Goal: Obtain resource: Download file/media

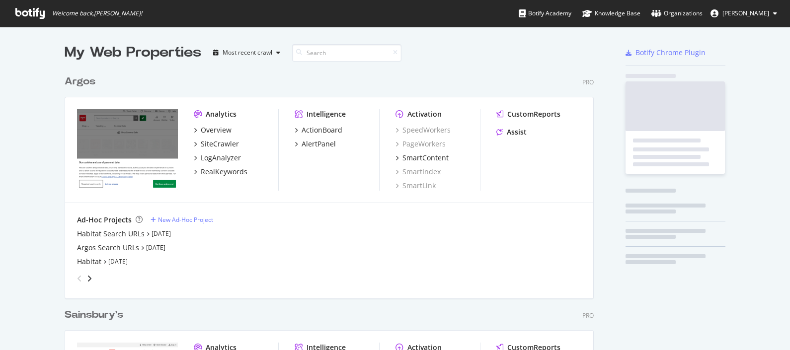
scroll to position [457, 527]
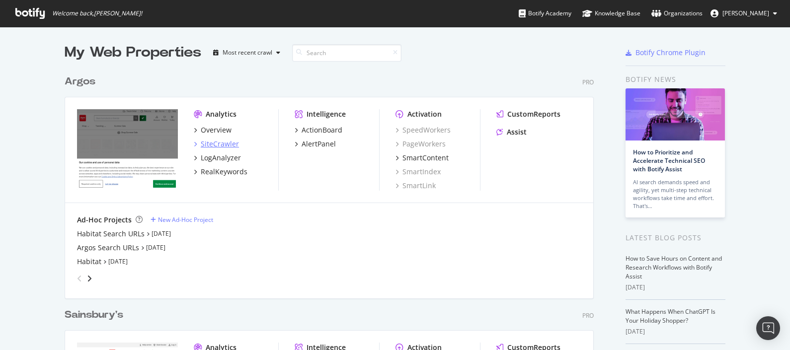
click at [212, 142] on div "SiteCrawler" at bounding box center [220, 144] width 38 height 10
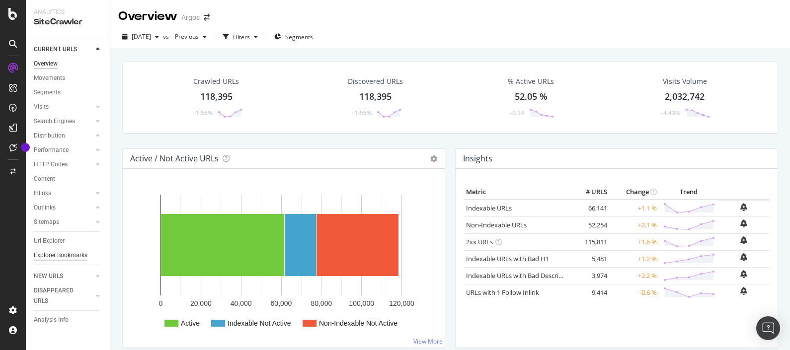
click at [65, 255] on div "Explorer Bookmarks" at bounding box center [61, 255] width 54 height 10
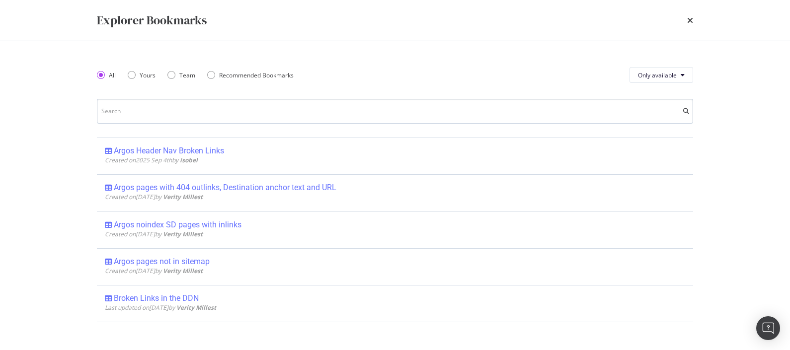
click at [218, 112] on input "modal" at bounding box center [395, 111] width 596 height 25
type input "4"
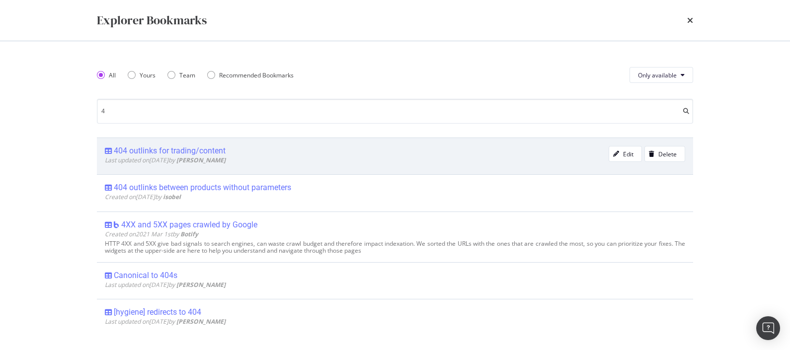
click at [215, 151] on div "404 outlinks for trading/content" at bounding box center [170, 151] width 112 height 10
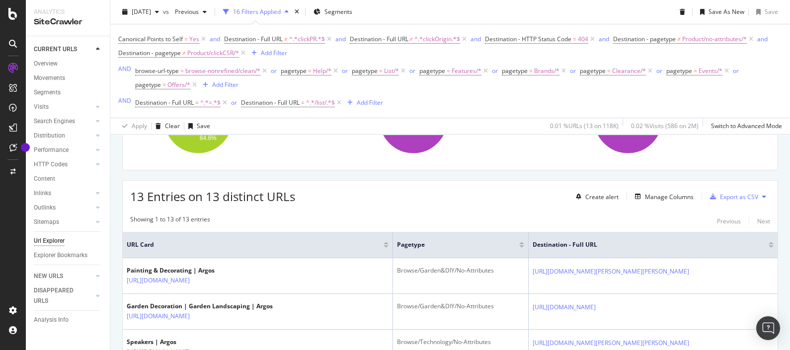
scroll to position [192, 0]
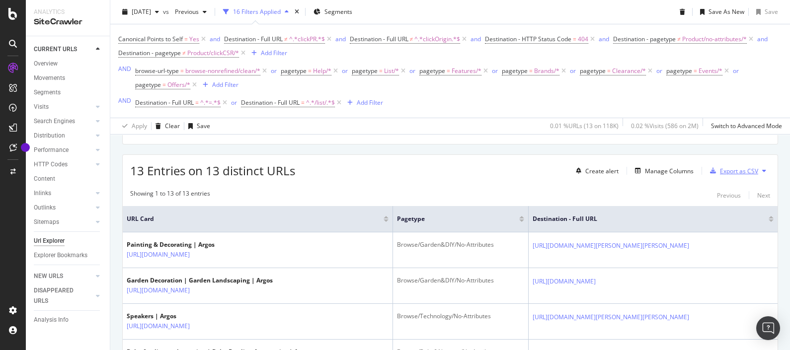
click at [720, 172] on div "Export as CSV" at bounding box center [739, 171] width 38 height 8
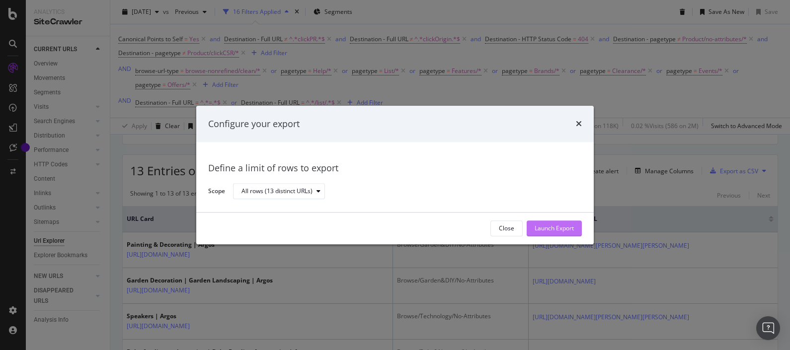
click at [559, 231] on div "Launch Export" at bounding box center [553, 228] width 39 height 8
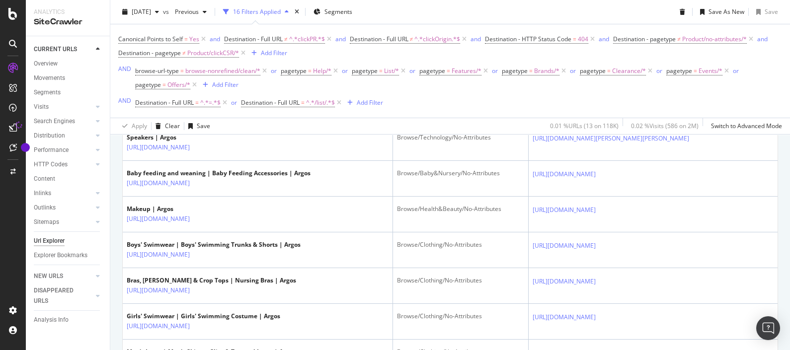
scroll to position [0, 0]
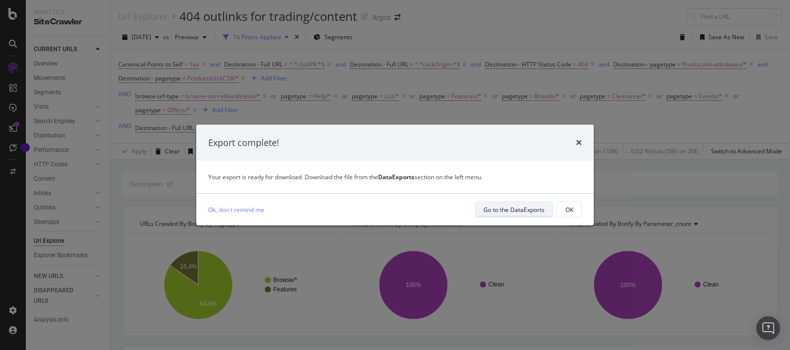
click at [498, 208] on div "Go to the DataExports" at bounding box center [513, 210] width 61 height 8
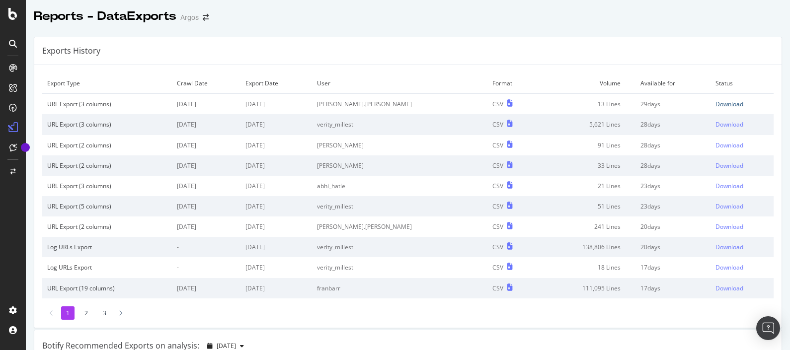
click at [717, 106] on div "Download" at bounding box center [729, 104] width 28 height 8
click at [10, 16] on icon at bounding box center [12, 14] width 9 height 12
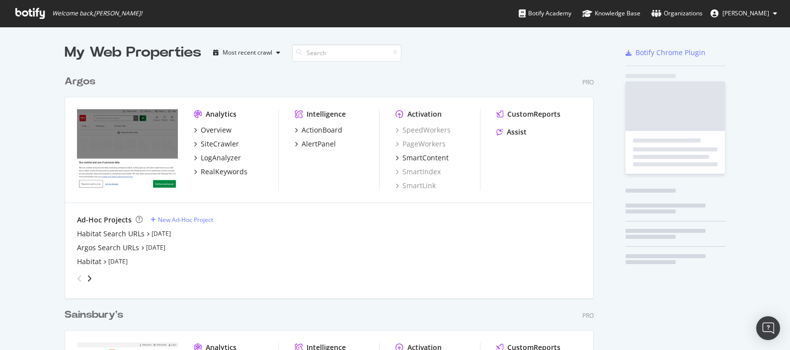
scroll to position [340, 770]
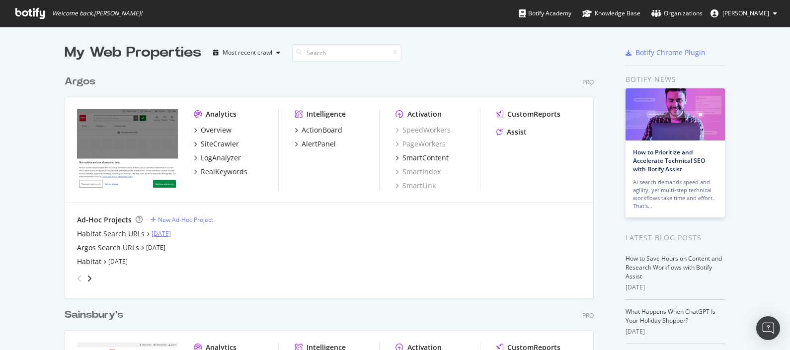
click at [153, 232] on link "[DATE]" at bounding box center [160, 233] width 19 height 8
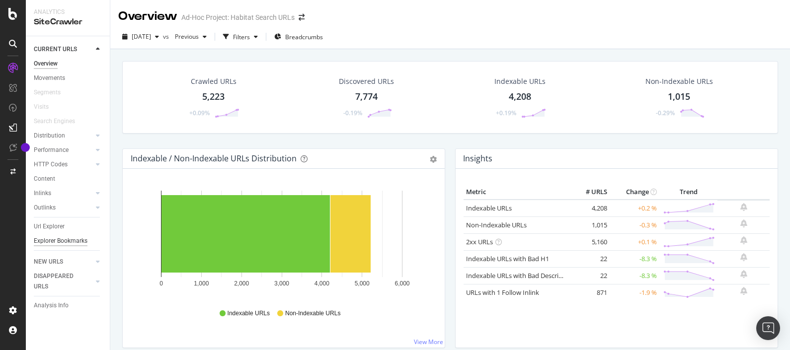
click at [53, 242] on div "Explorer Bookmarks" at bounding box center [61, 241] width 54 height 10
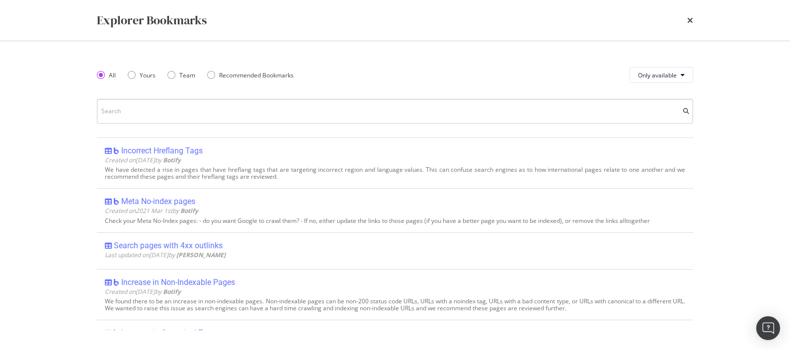
click at [161, 111] on input "modal" at bounding box center [395, 111] width 596 height 25
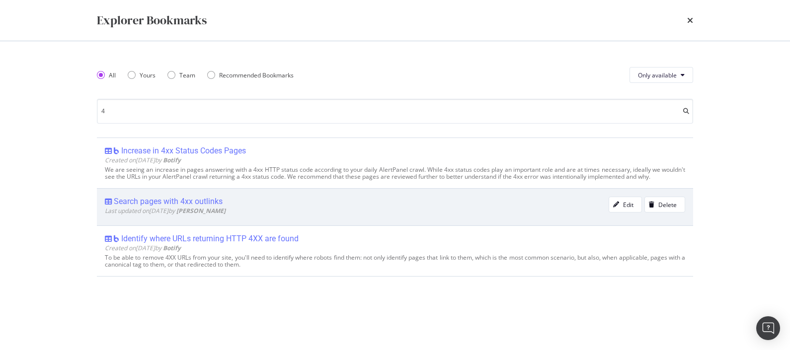
type input "4"
click at [194, 201] on div "Search pages with 4xx outlinks" at bounding box center [168, 202] width 109 height 10
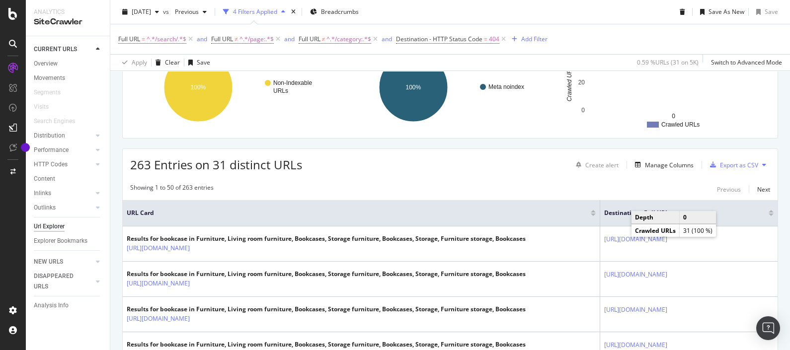
scroll to position [137, 0]
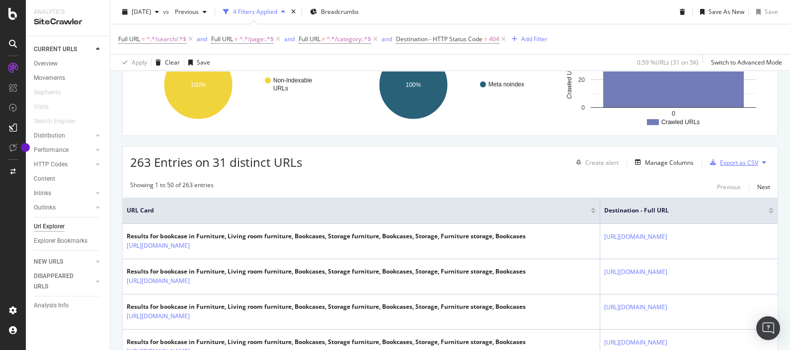
click at [720, 161] on div "Export as CSV" at bounding box center [739, 162] width 38 height 8
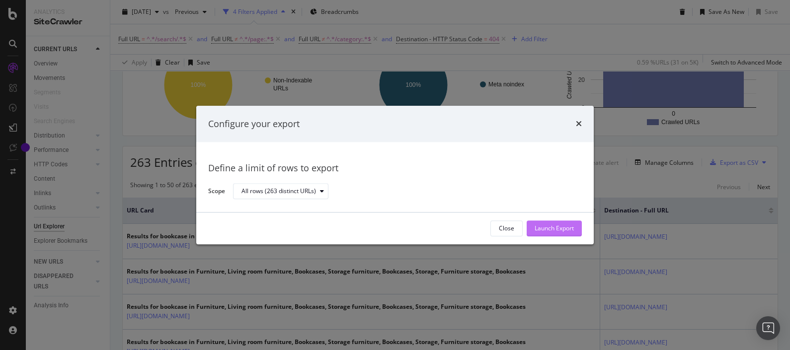
click at [567, 227] on div "Launch Export" at bounding box center [553, 228] width 39 height 8
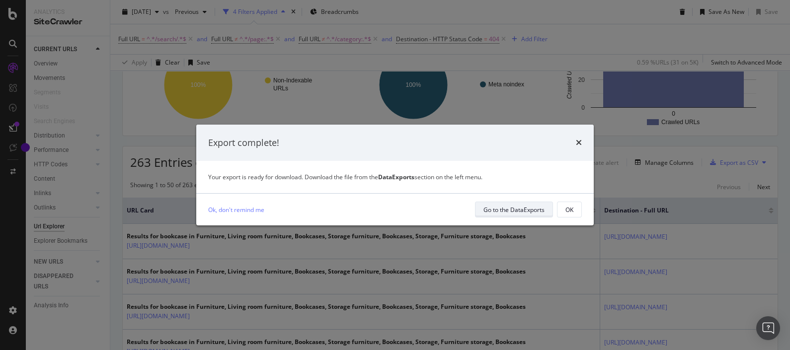
click at [525, 206] on div "Go to the DataExports" at bounding box center [513, 210] width 61 height 8
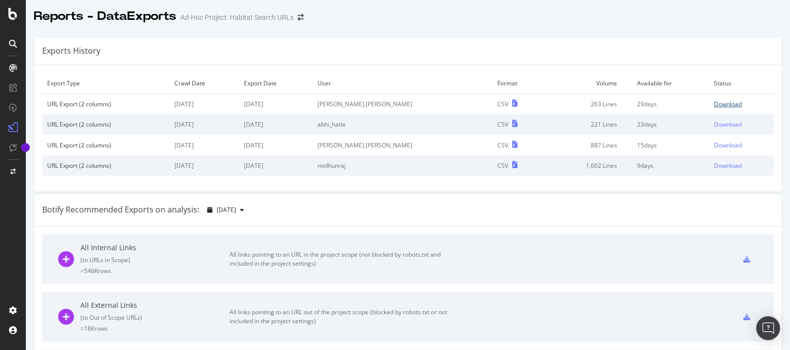
click at [714, 105] on div "Download" at bounding box center [728, 104] width 28 height 8
click at [18, 16] on div at bounding box center [13, 14] width 24 height 12
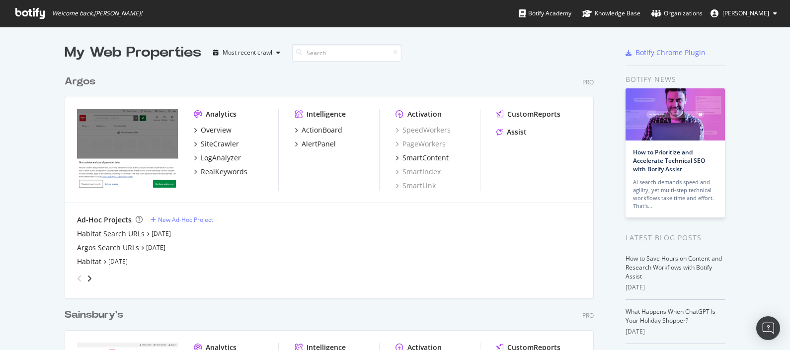
scroll to position [340, 770]
click at [158, 247] on link "[DATE]" at bounding box center [155, 247] width 19 height 8
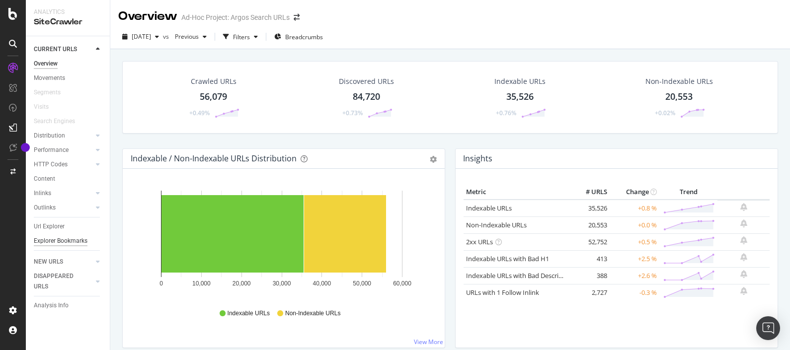
click at [68, 242] on div "Explorer Bookmarks" at bounding box center [61, 241] width 54 height 10
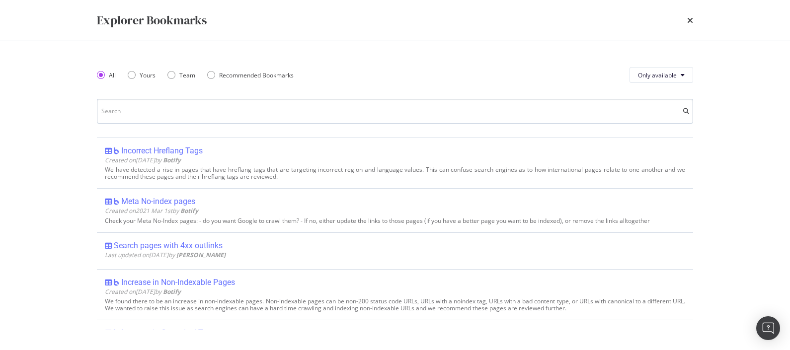
click at [132, 112] on input "modal" at bounding box center [395, 111] width 596 height 25
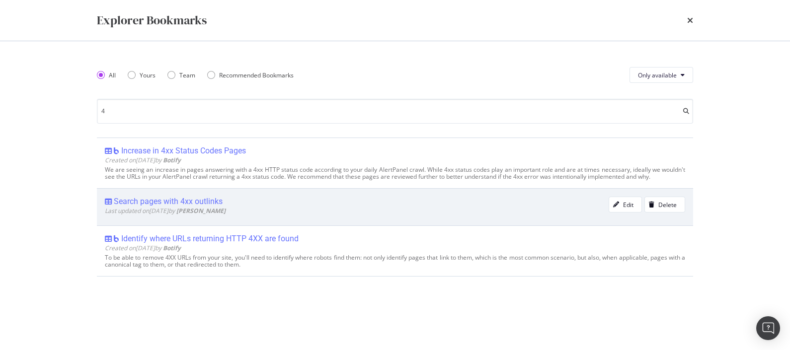
type input "4"
click at [204, 203] on div "Search pages with 4xx outlinks" at bounding box center [168, 202] width 109 height 10
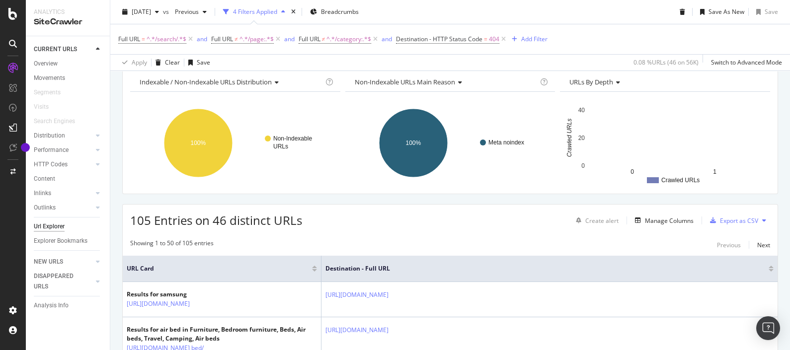
scroll to position [156, 0]
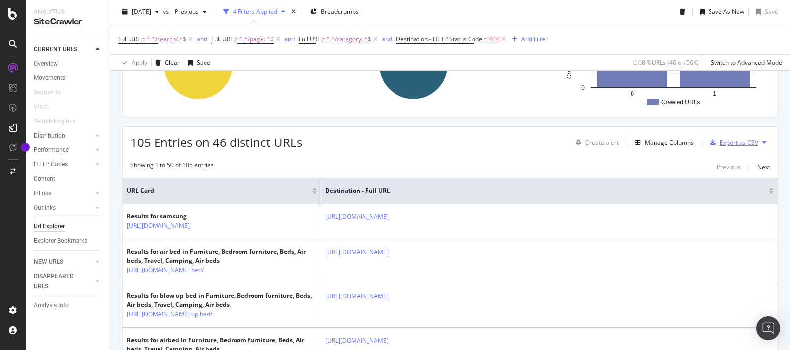
click at [728, 145] on div "Export as CSV" at bounding box center [739, 143] width 38 height 8
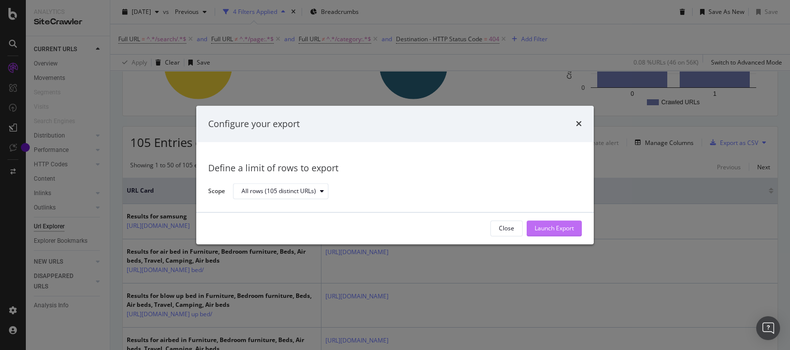
click at [566, 225] on div "Launch Export" at bounding box center [553, 228] width 39 height 8
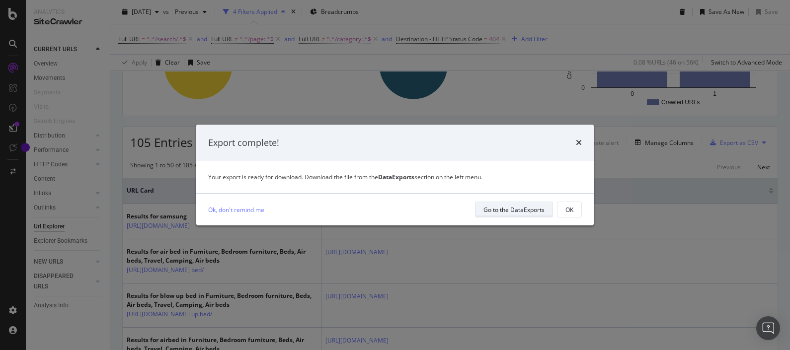
click at [500, 212] on div "Go to the DataExports" at bounding box center [513, 210] width 61 height 8
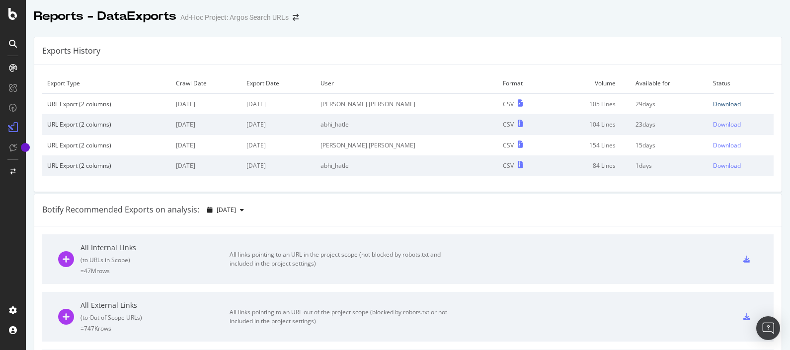
click at [713, 102] on div "Download" at bounding box center [727, 104] width 28 height 8
click at [14, 14] on icon at bounding box center [12, 14] width 9 height 12
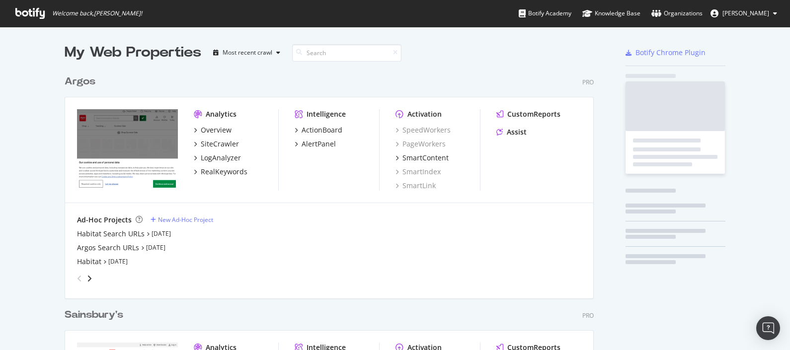
scroll to position [340, 770]
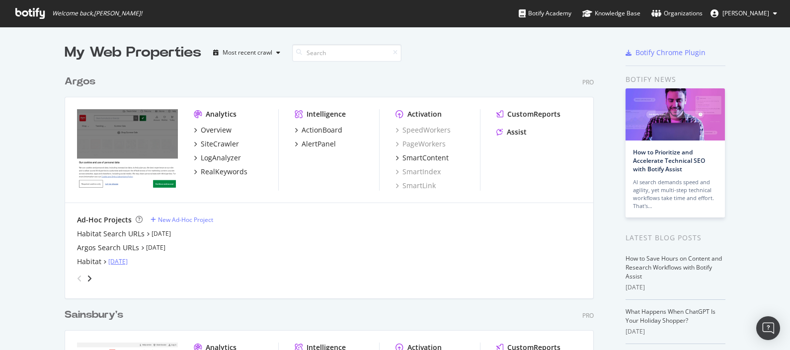
click at [124, 262] on link "[DATE]" at bounding box center [117, 261] width 19 height 8
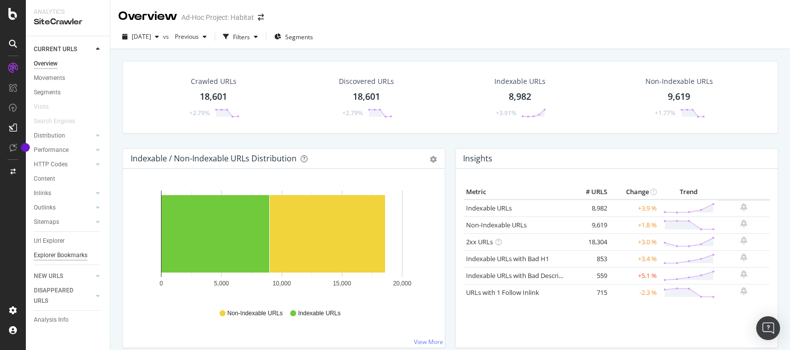
click at [63, 253] on div "Explorer Bookmarks" at bounding box center [61, 255] width 54 height 10
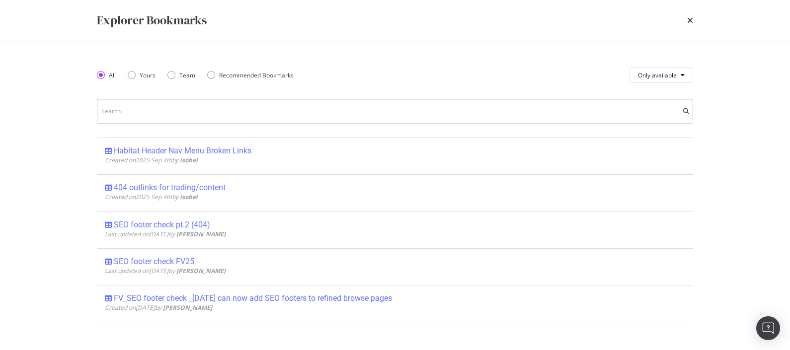
click at [181, 114] on input "modal" at bounding box center [395, 111] width 596 height 25
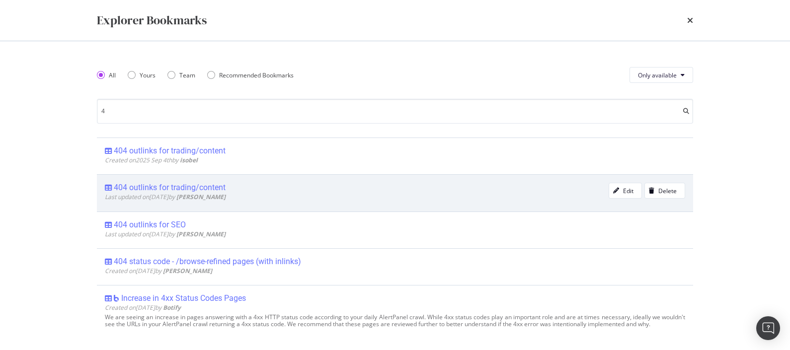
type input "4"
click at [199, 185] on div "404 outlinks for trading/content" at bounding box center [170, 188] width 112 height 10
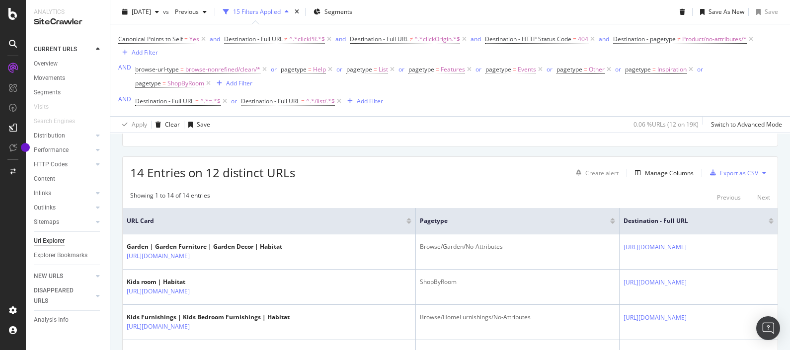
scroll to position [203, 0]
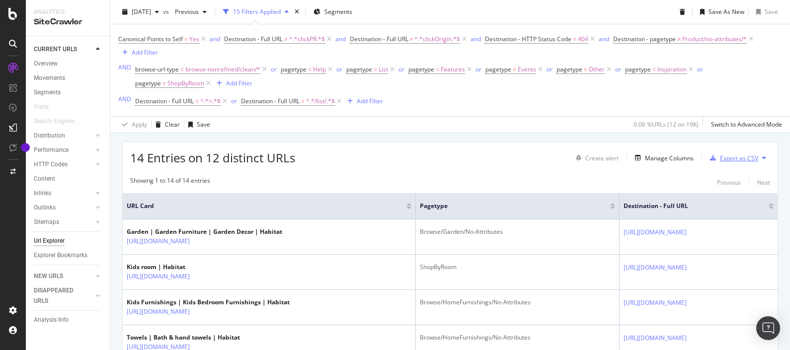
click at [730, 158] on div "Export as CSV" at bounding box center [739, 158] width 38 height 8
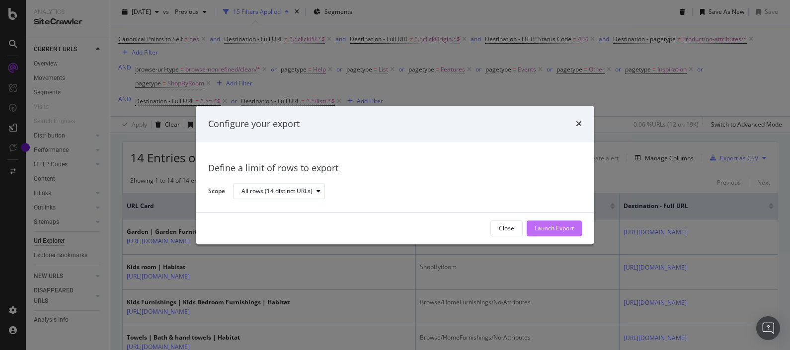
click at [554, 228] on div "Launch Export" at bounding box center [553, 228] width 39 height 8
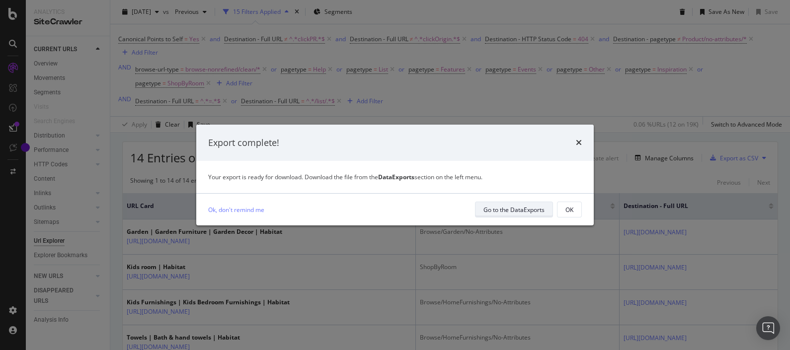
click at [519, 208] on div "Go to the DataExports" at bounding box center [513, 210] width 61 height 8
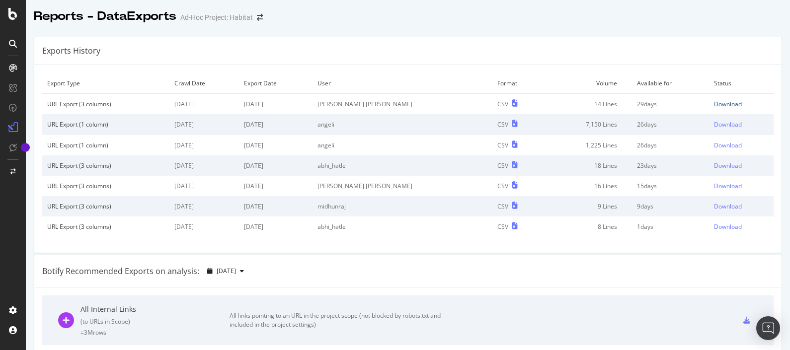
click at [714, 103] on div "Download" at bounding box center [728, 104] width 28 height 8
click at [16, 15] on icon at bounding box center [12, 14] width 9 height 12
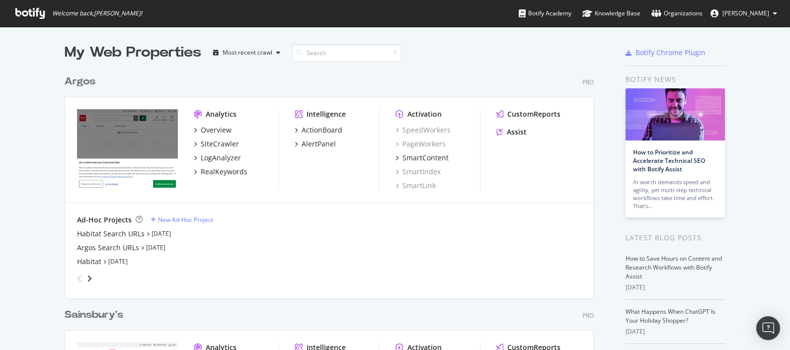
scroll to position [195, 0]
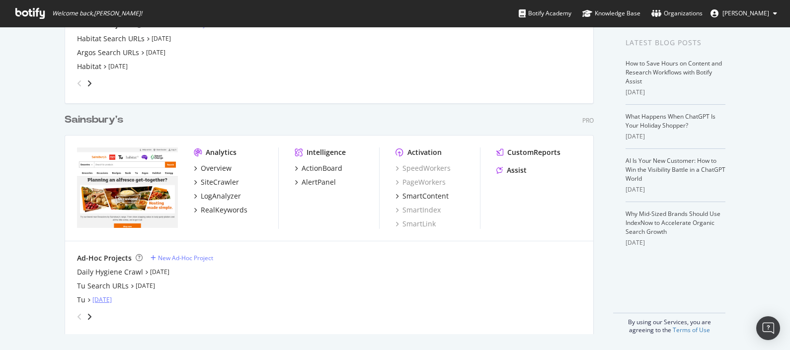
click at [104, 298] on link "[DATE]" at bounding box center [101, 299] width 19 height 8
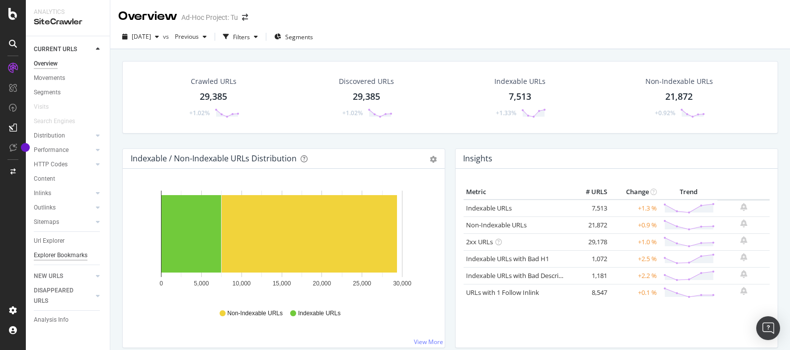
click at [63, 256] on div "Explorer Bookmarks" at bounding box center [61, 255] width 54 height 10
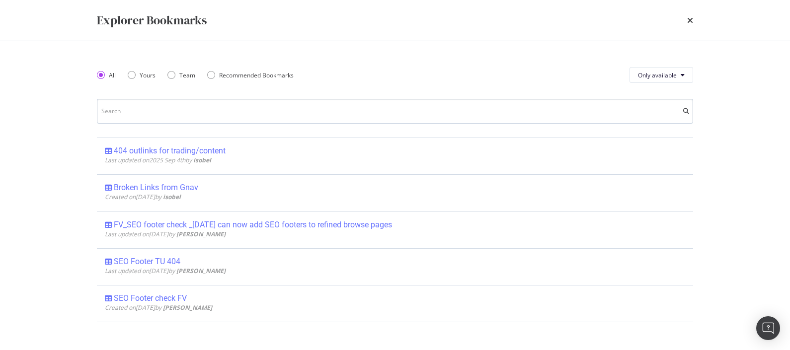
click at [234, 108] on input "modal" at bounding box center [395, 111] width 596 height 25
type input "4"
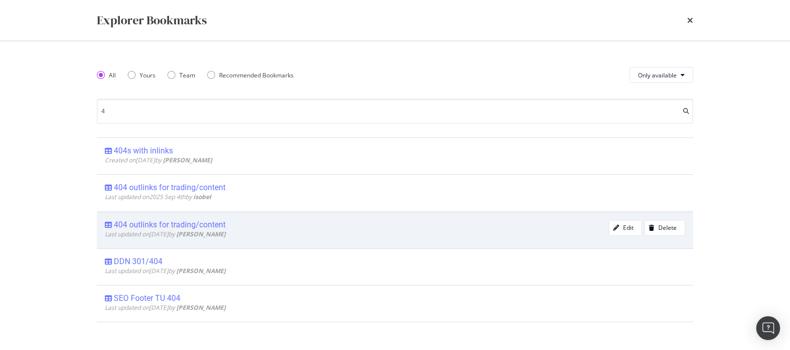
click at [213, 222] on div "404 outlinks for trading/content" at bounding box center [170, 225] width 112 height 10
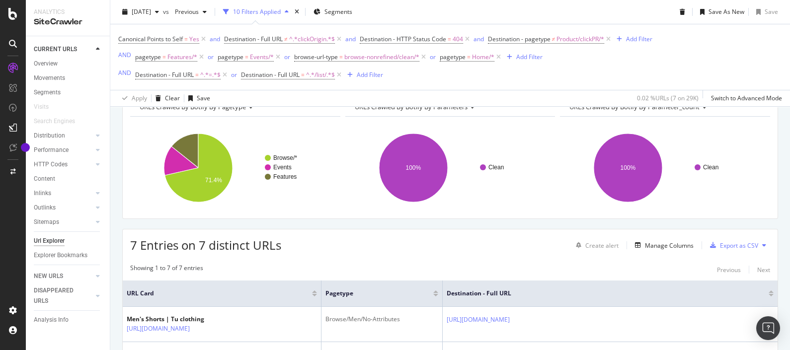
scroll to position [89, 0]
click at [735, 246] on div "Export as CSV" at bounding box center [739, 246] width 38 height 8
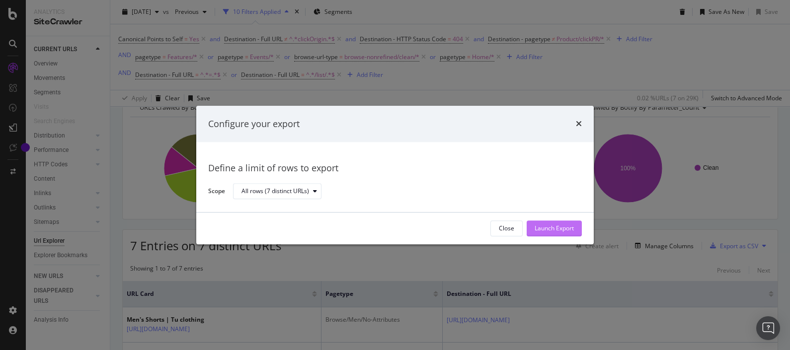
click at [544, 225] on div "Launch Export" at bounding box center [553, 228] width 39 height 8
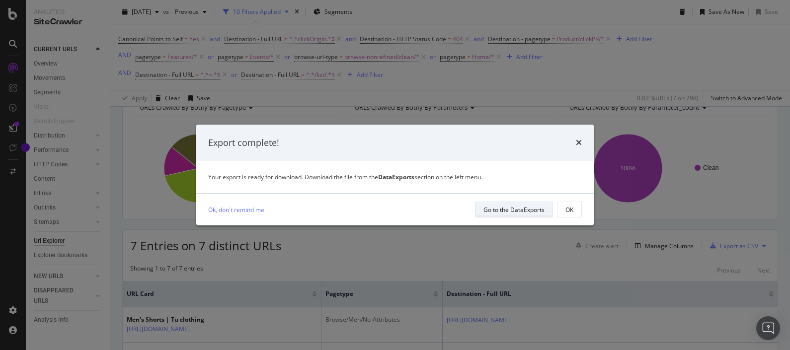
click at [521, 208] on div "Go to the DataExports" at bounding box center [513, 210] width 61 height 8
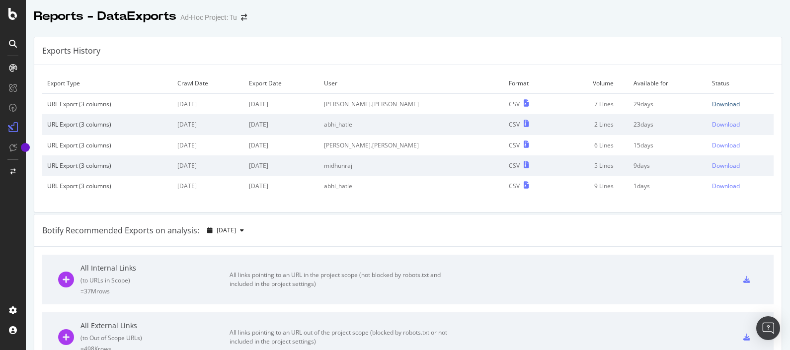
click at [712, 102] on div "Download" at bounding box center [726, 104] width 28 height 8
